Goal: Task Accomplishment & Management: Manage account settings

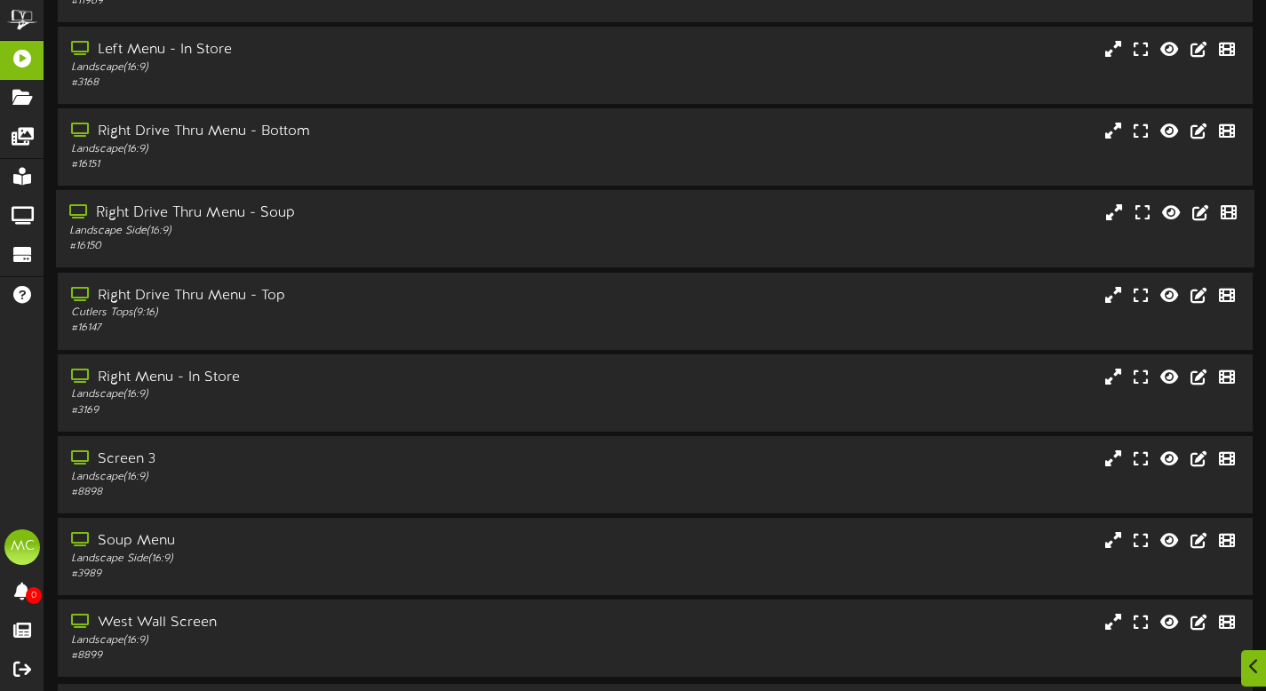
scroll to position [192, 0]
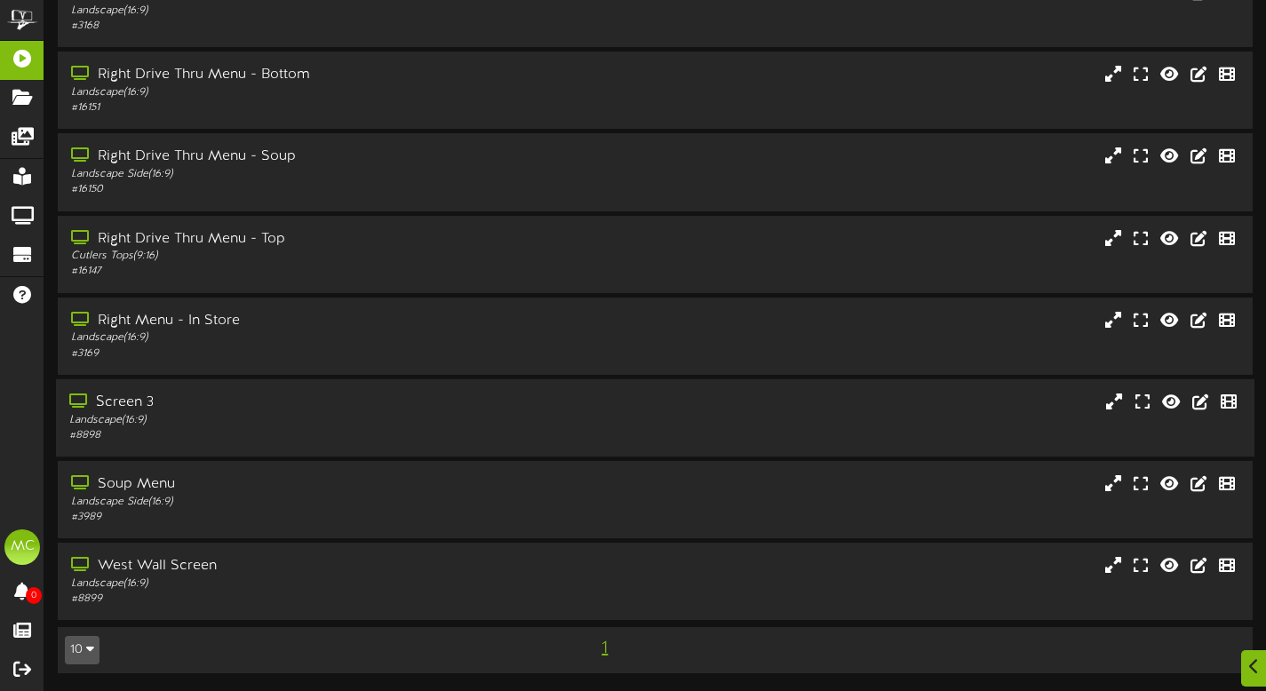
click at [317, 429] on div "# 8898" at bounding box center [305, 435] width 473 height 15
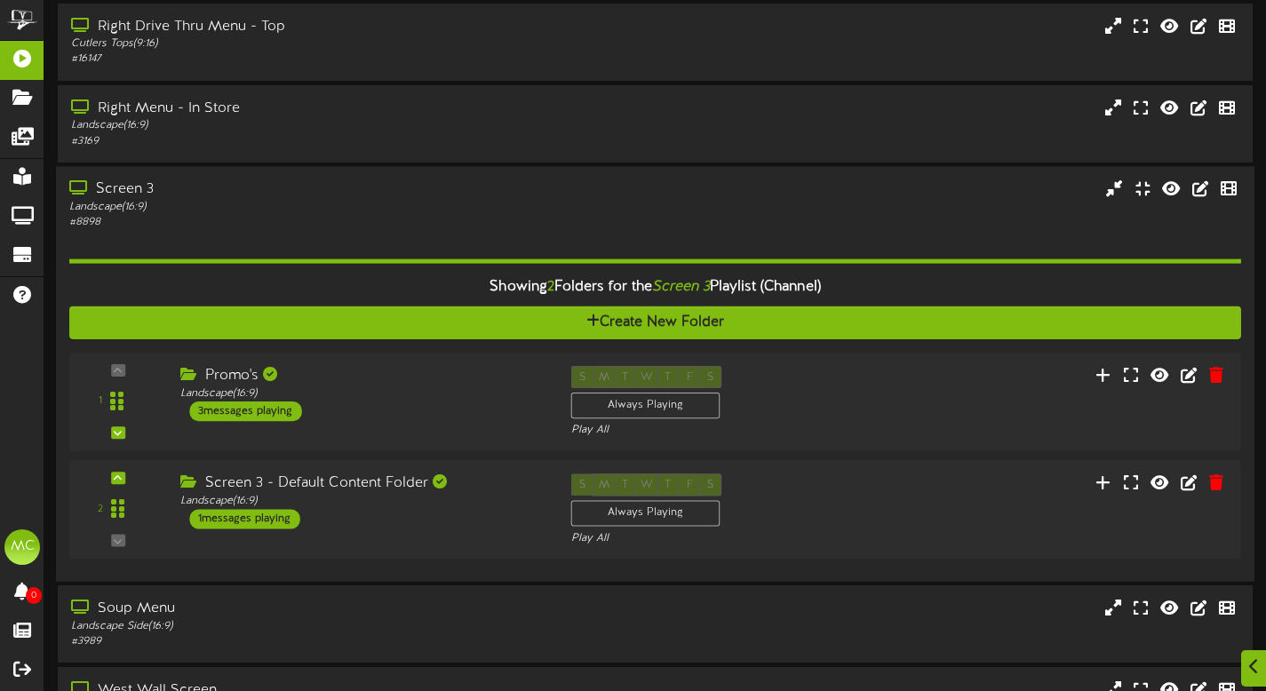
scroll to position [391, 0]
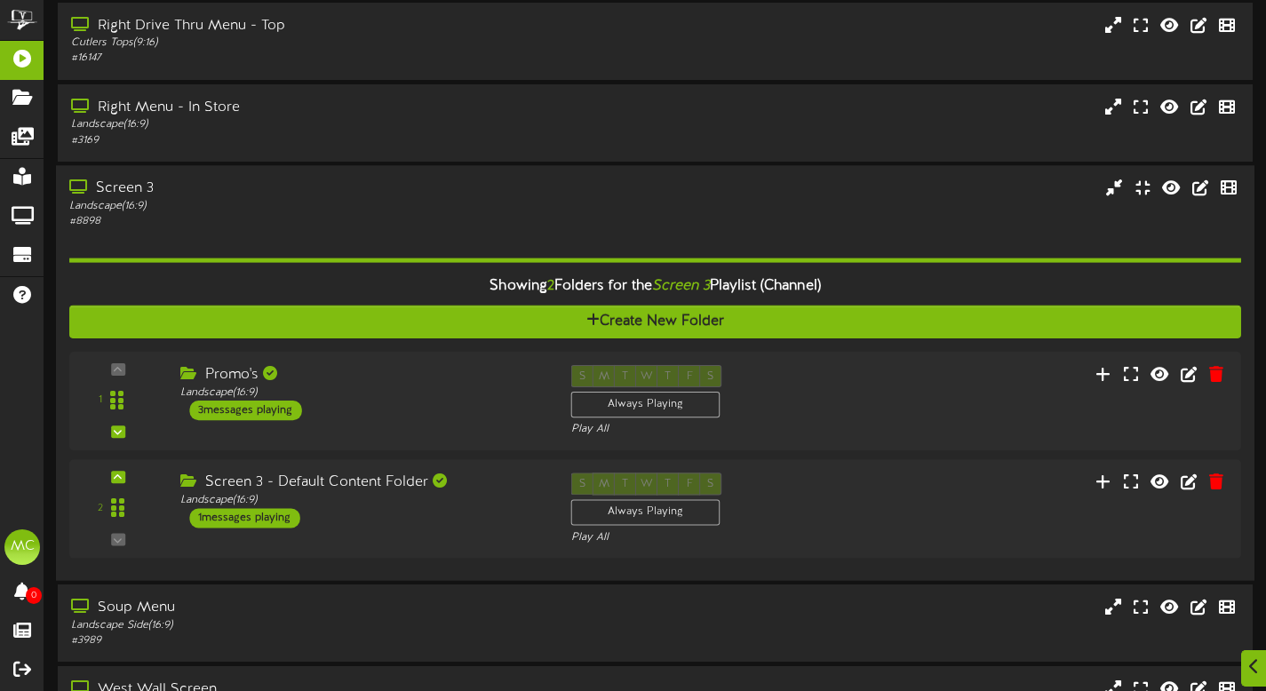
click at [317, 420] on div "Promo's Landscape ( 16:9 ) 3 messages playing" at bounding box center [362, 392] width 391 height 55
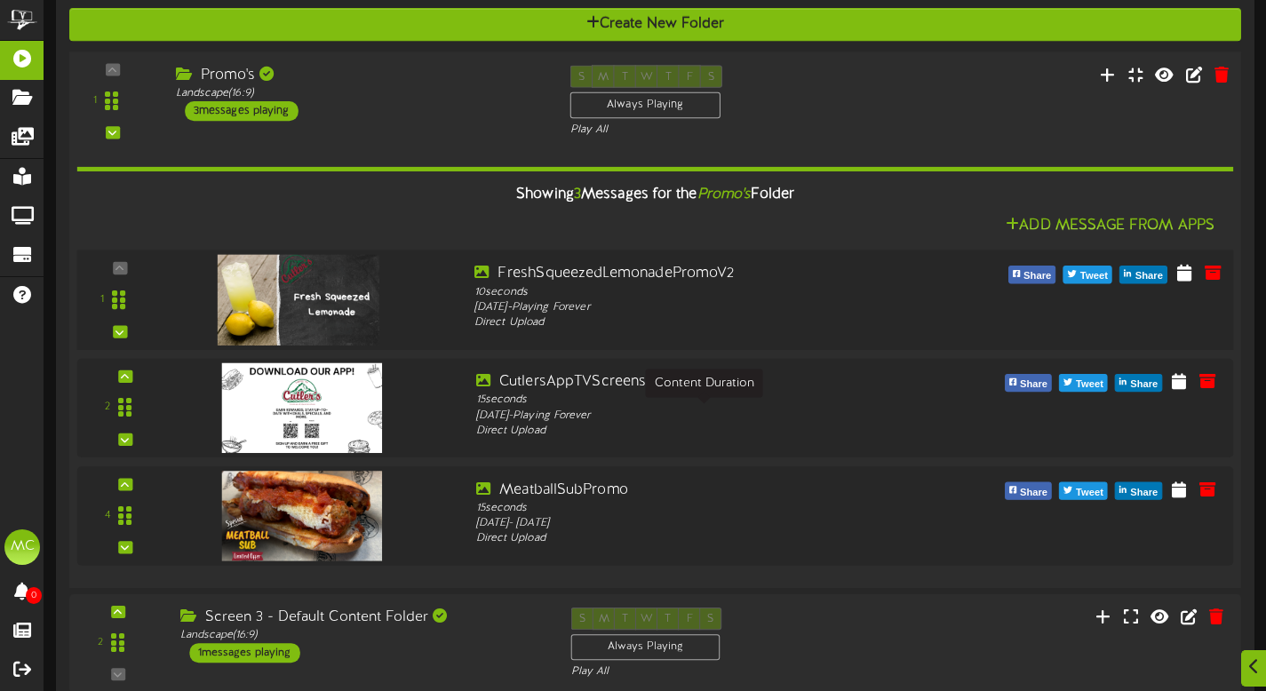
scroll to position [689, 0]
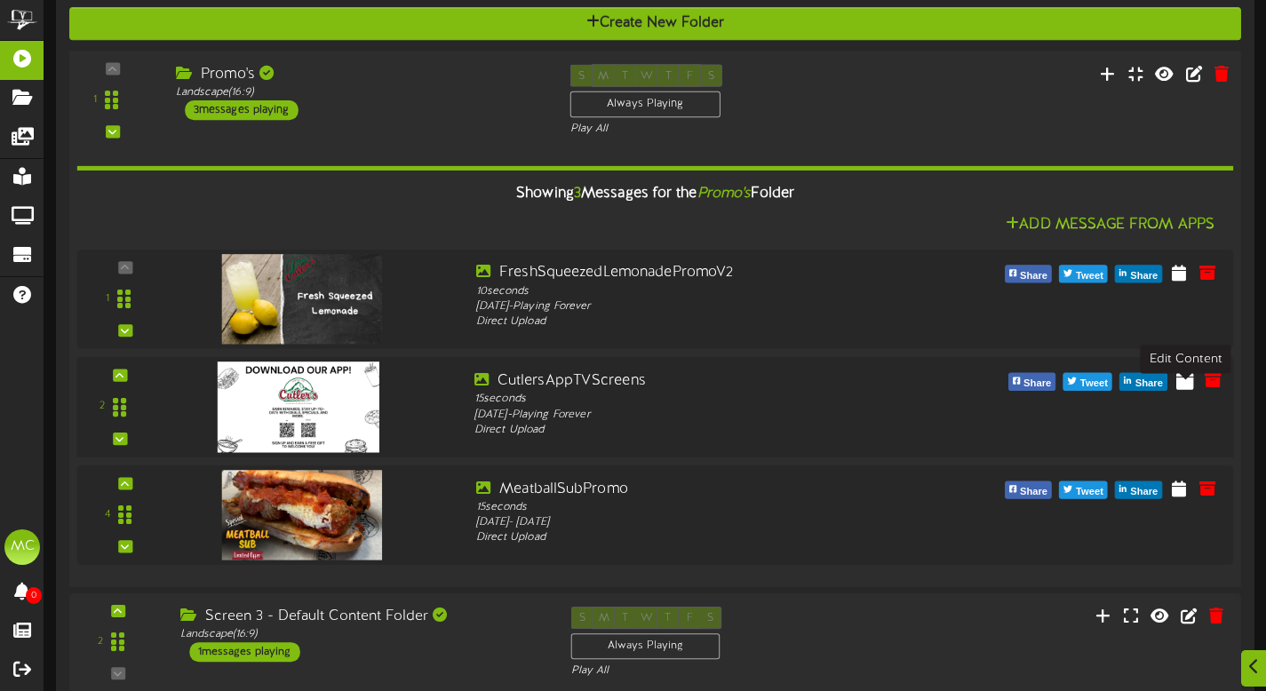
click at [1185, 389] on icon at bounding box center [1186, 380] width 18 height 20
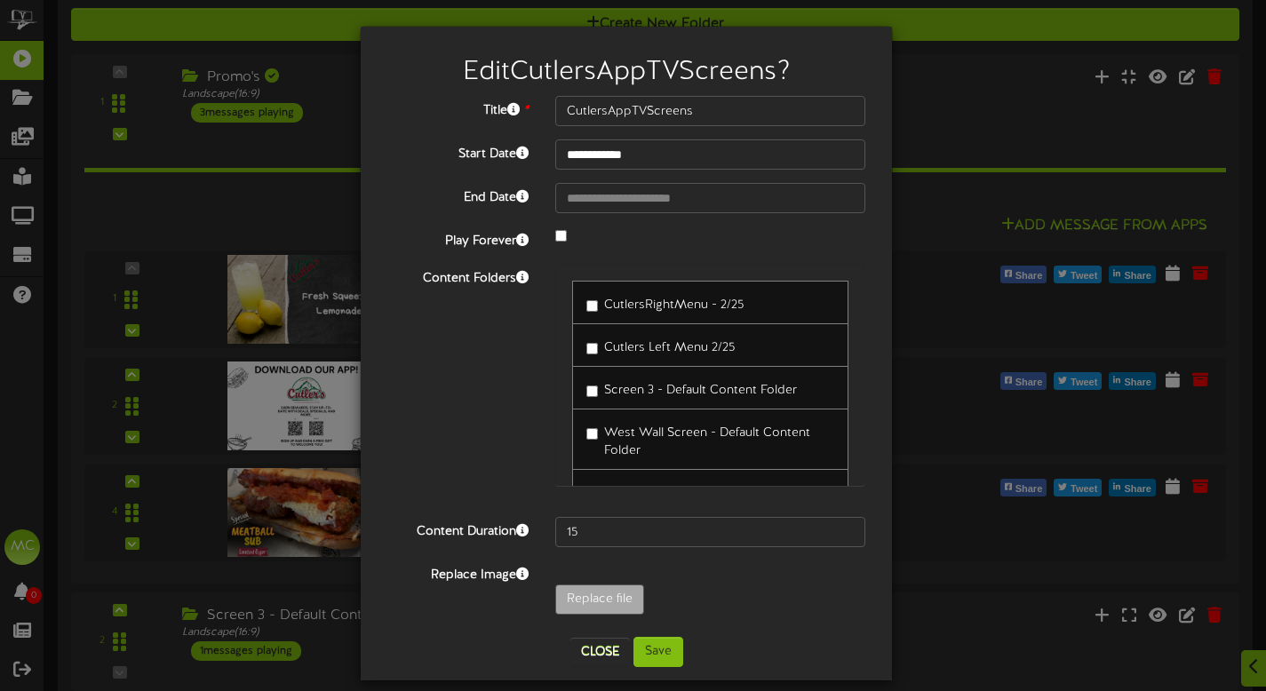
scroll to position [18, 0]
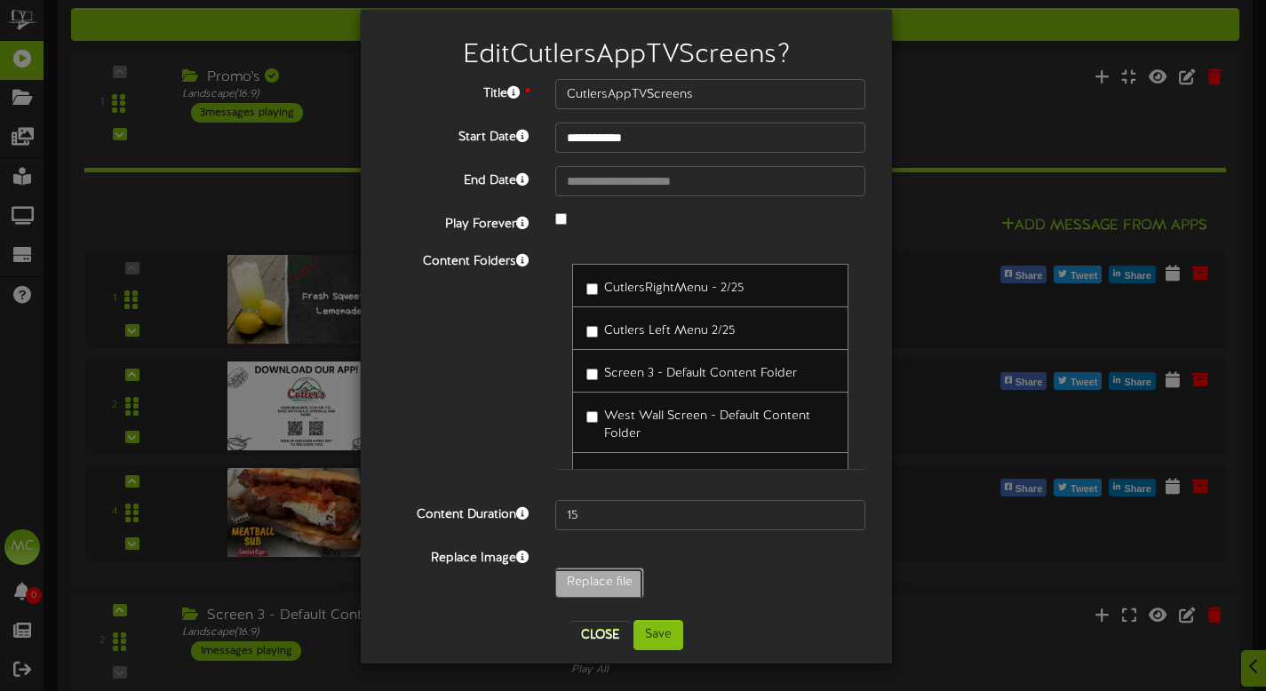
type input "**********"
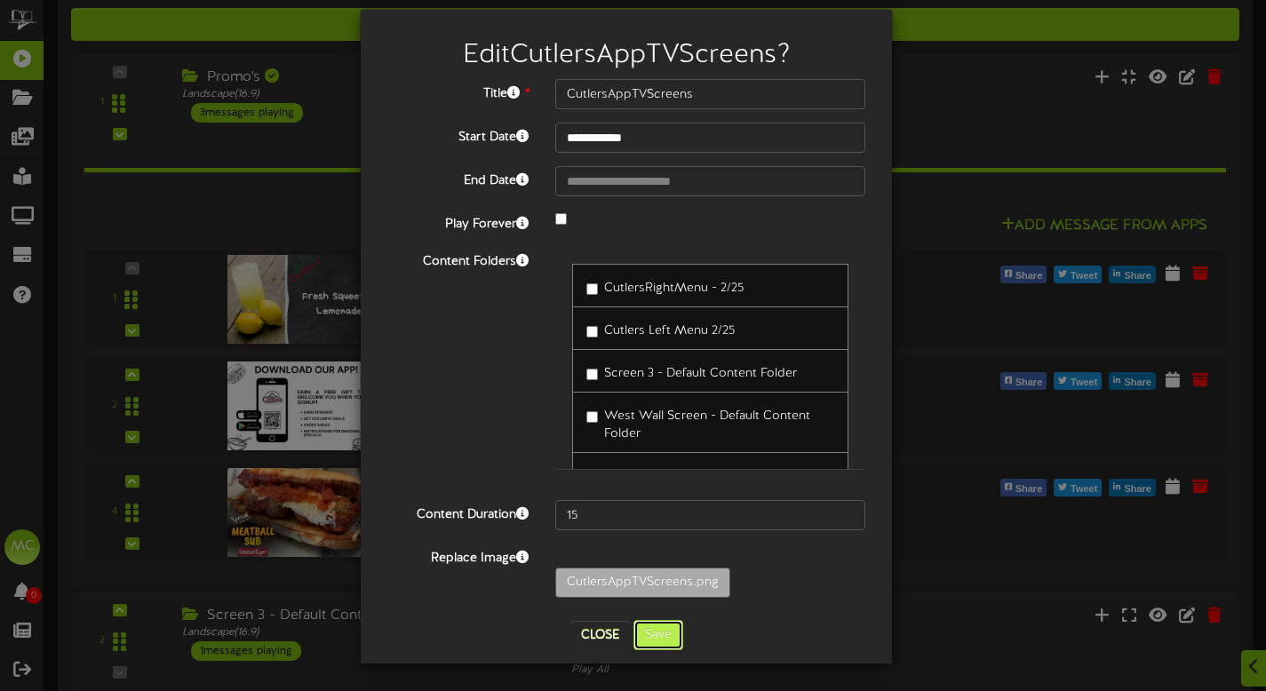
click at [649, 639] on button "Save" at bounding box center [659, 635] width 50 height 30
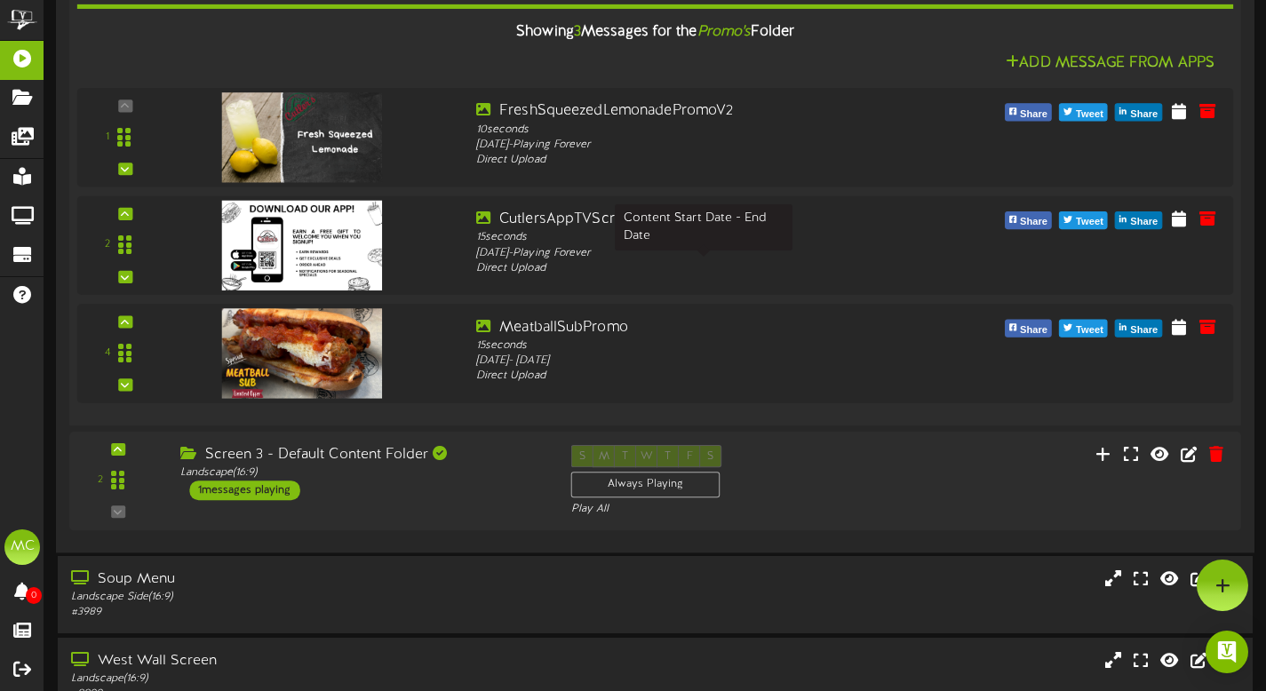
scroll to position [822, 0]
